Goal: Navigation & Orientation: Find specific page/section

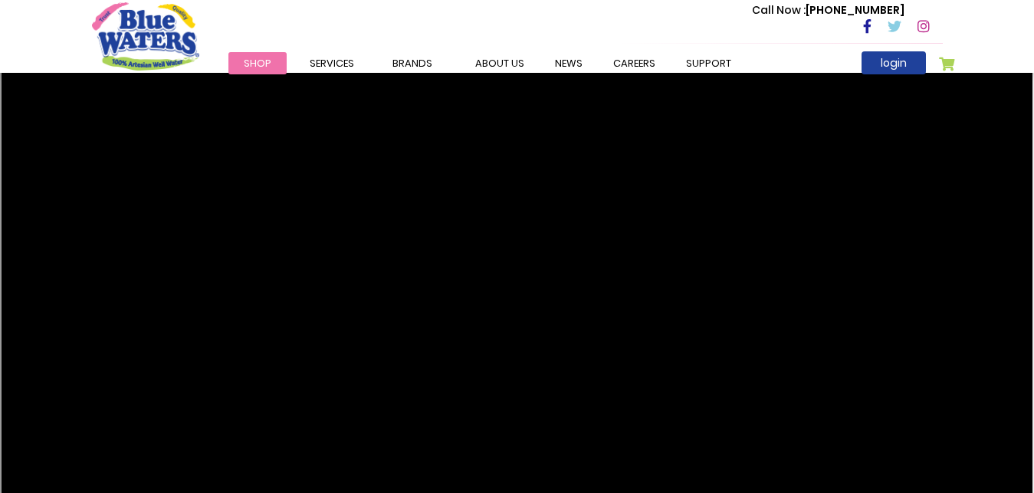
scroll to position [2032, 0]
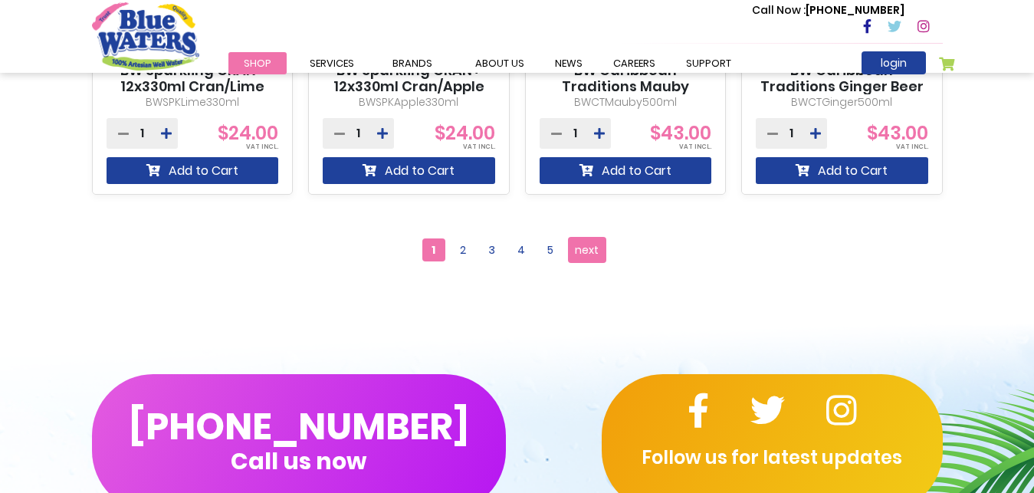
scroll to position [1563, 0]
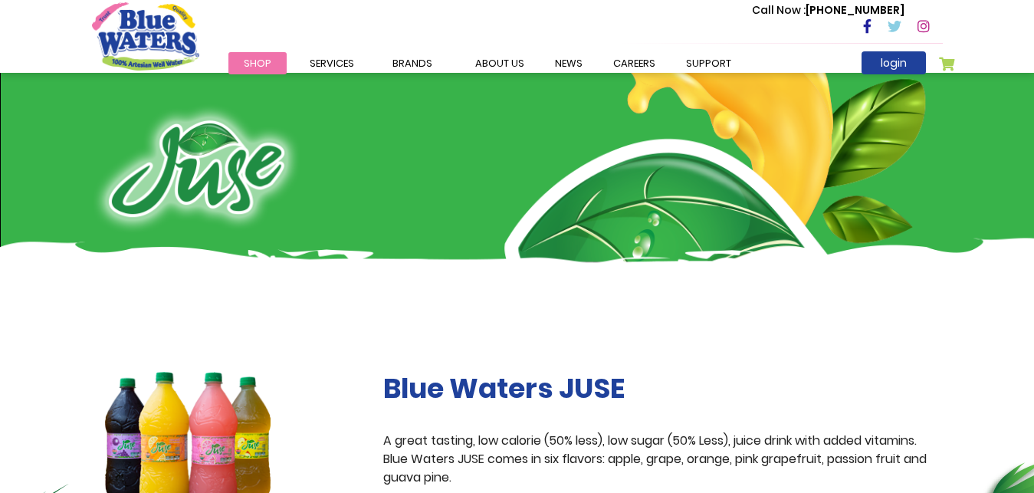
scroll to position [938, 0]
